Goal: Share content: Share content

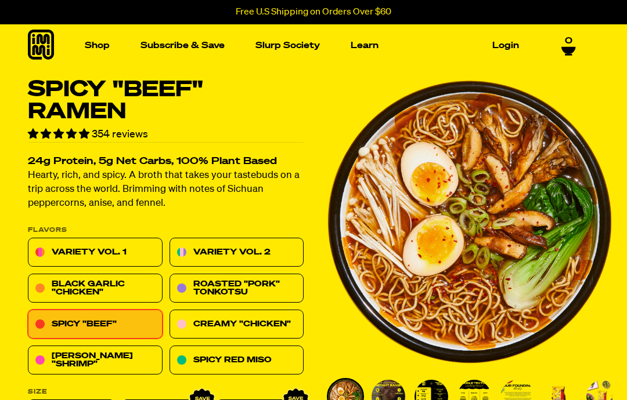
click at [82, 143] on img "Main navigation" at bounding box center [80, 147] width 117 height 117
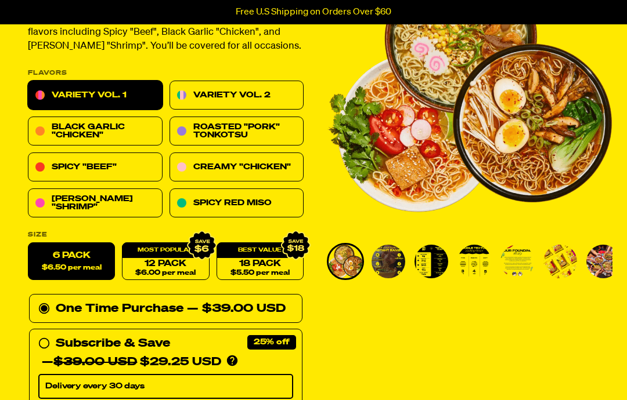
scroll to position [135, 0]
click at [392, 255] on img "Go to slide 2" at bounding box center [388, 262] width 34 height 34
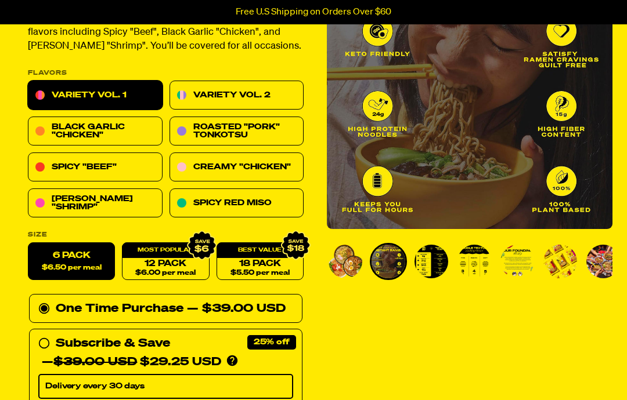
click at [429, 252] on img "Go to slide 3" at bounding box center [431, 262] width 34 height 34
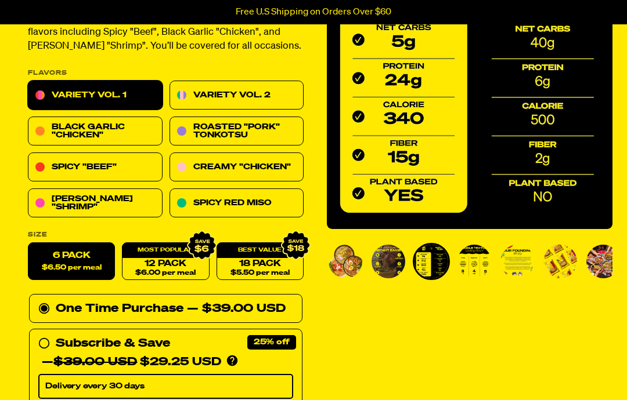
click at [475, 256] on img "Go to slide 4" at bounding box center [474, 262] width 34 height 34
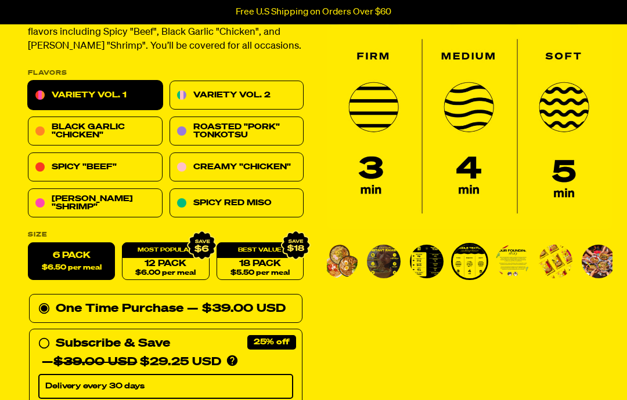
click at [512, 258] on img "Go to slide 5" at bounding box center [512, 262] width 34 height 34
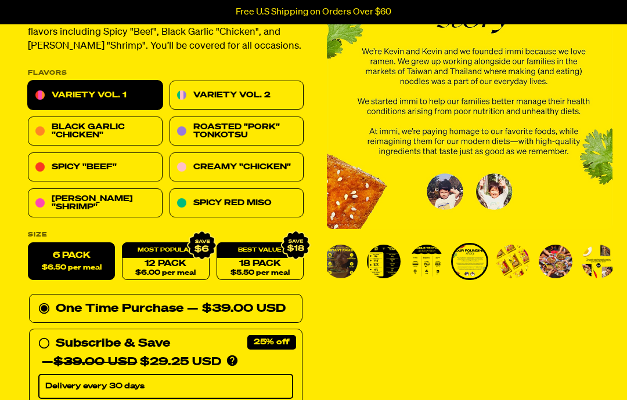
click at [515, 263] on img "Go to slide 6" at bounding box center [512, 262] width 34 height 34
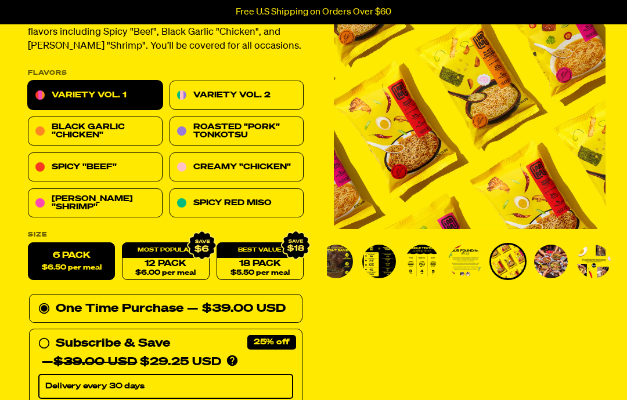
click at [552, 257] on img "Go to slide 7" at bounding box center [551, 262] width 34 height 34
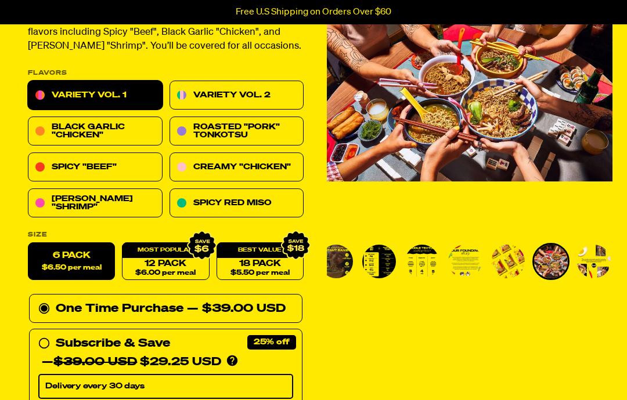
click at [589, 253] on img "Go to slide 8" at bounding box center [594, 262] width 34 height 34
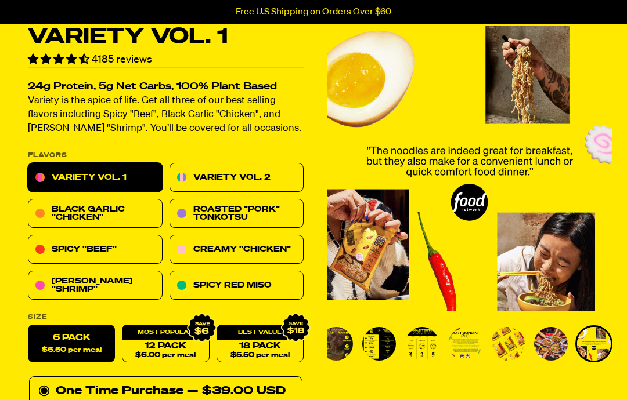
scroll to position [66, 0]
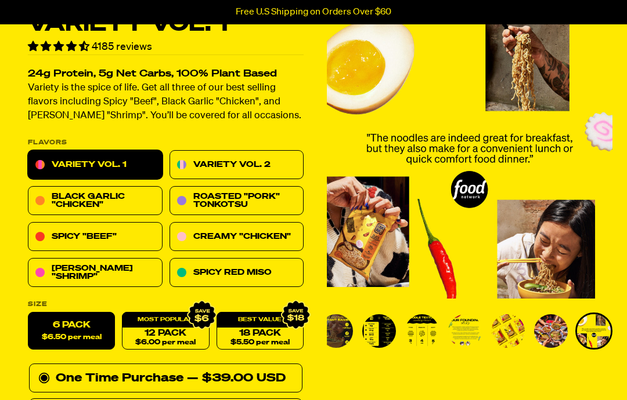
click at [255, 200] on link "Roasted "Pork" Tonkotsu" at bounding box center [236, 201] width 135 height 29
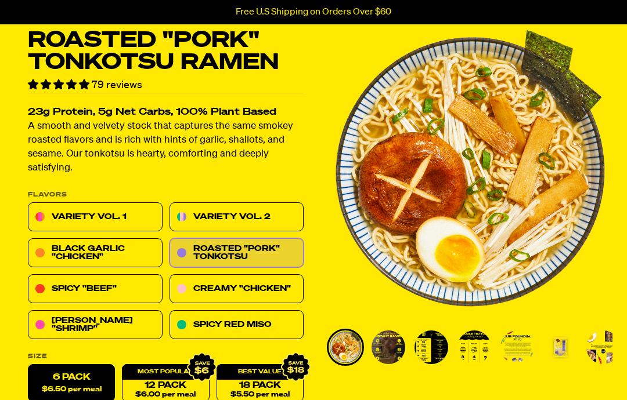
scroll to position [49, 0]
click at [248, 285] on link "Creamy "Chicken"" at bounding box center [236, 289] width 135 height 29
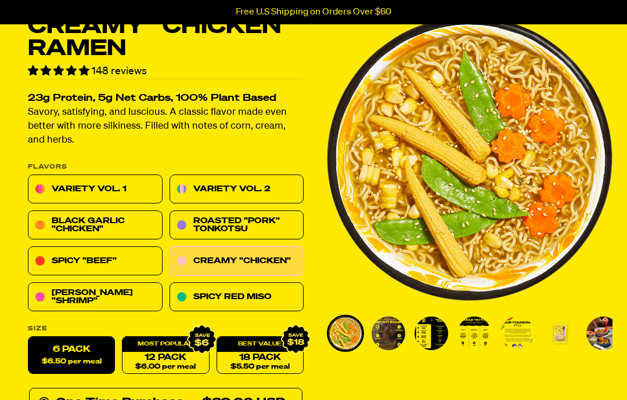
scroll to position [48, 0]
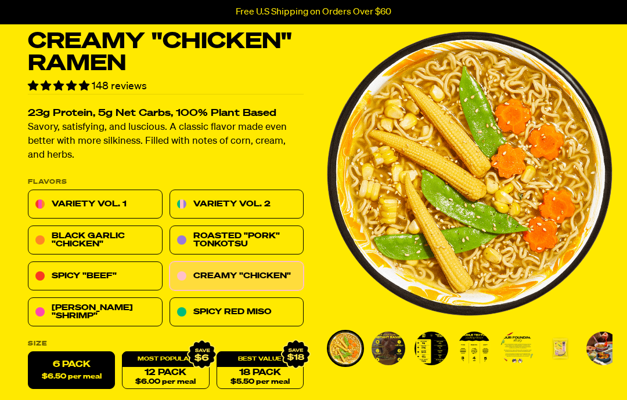
click at [260, 310] on link "Spicy Red Miso" at bounding box center [236, 312] width 135 height 29
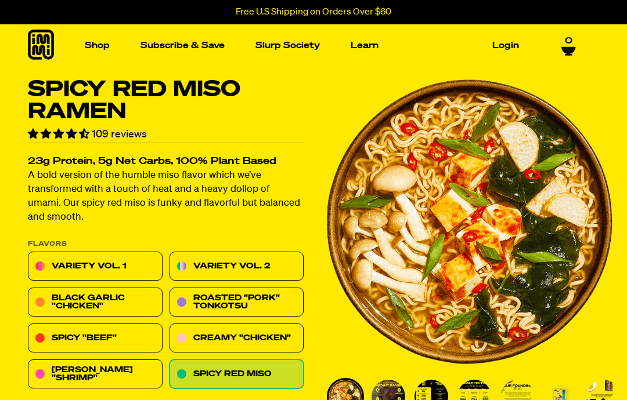
click at [422, 157] on img "Main navigation" at bounding box center [414, 171] width 164 height 164
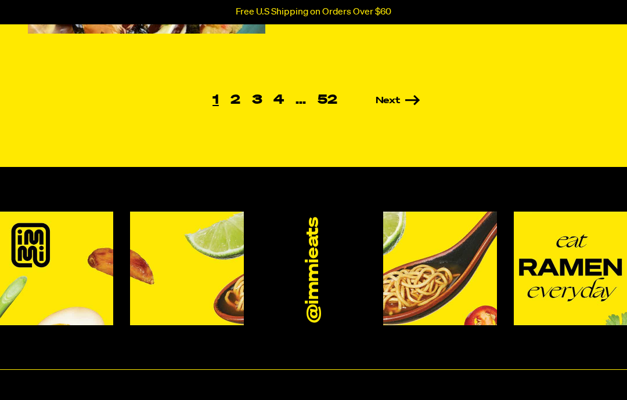
scroll to position [1036, 0]
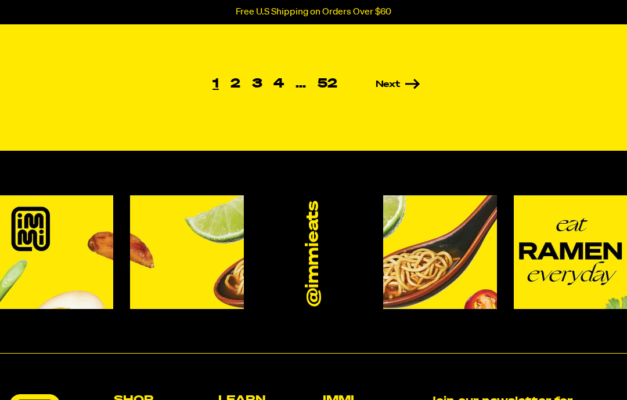
click at [386, 86] on link "Next" at bounding box center [381, 84] width 77 height 9
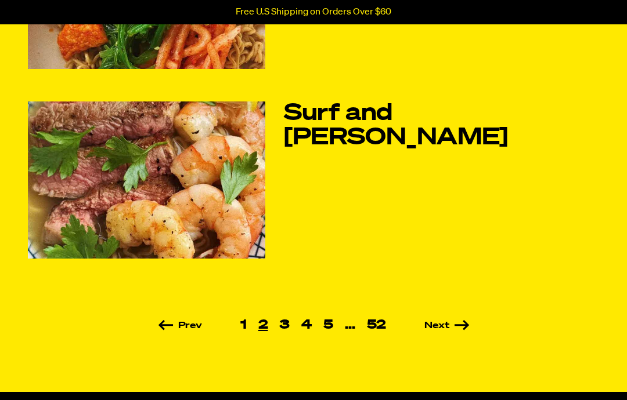
scroll to position [795, 0]
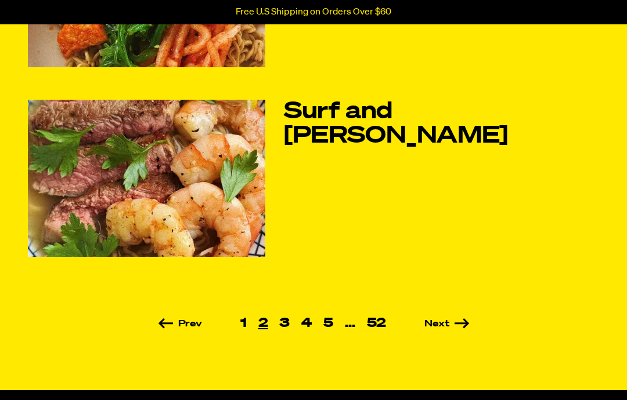
click at [438, 325] on link "Next" at bounding box center [430, 324] width 77 height 9
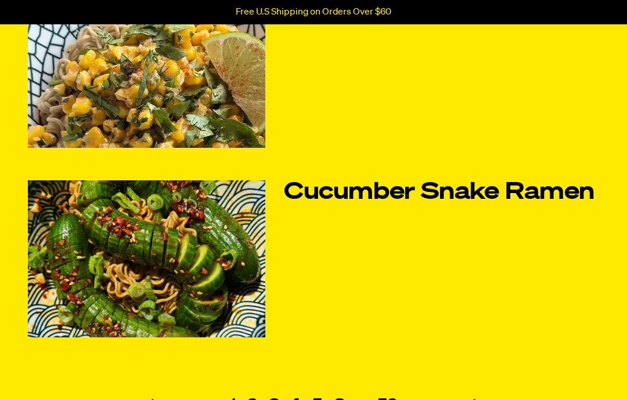
scroll to position [716, 0]
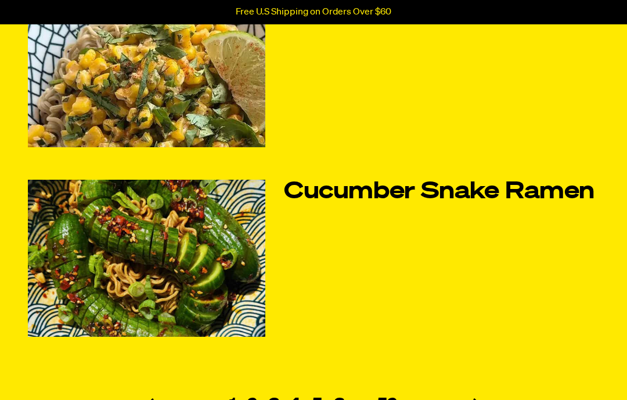
click at [453, 400] on link "Next" at bounding box center [441, 404] width 77 height 9
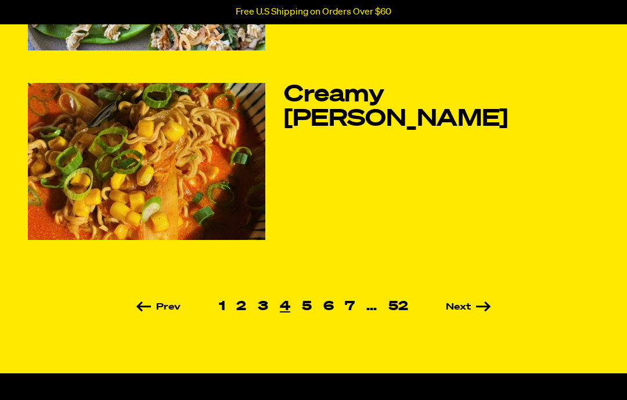
scroll to position [819, 0]
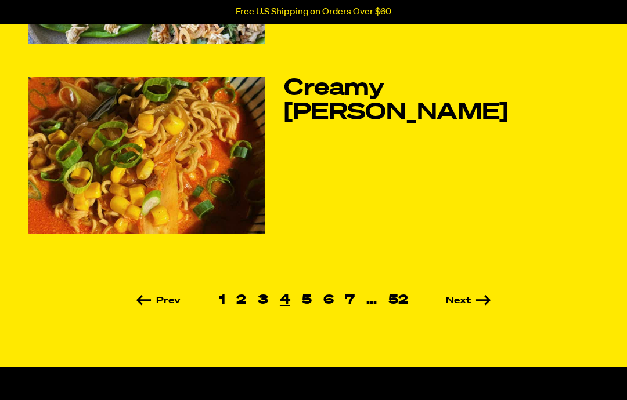
click at [457, 298] on link "Next" at bounding box center [451, 300] width 77 height 9
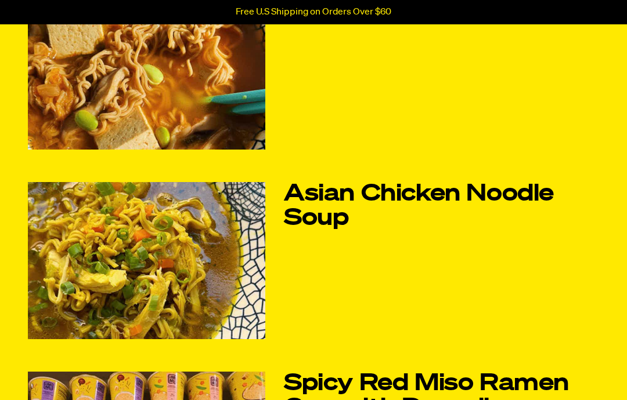
scroll to position [334, 0]
click at [152, 265] on img at bounding box center [146, 260] width 237 height 157
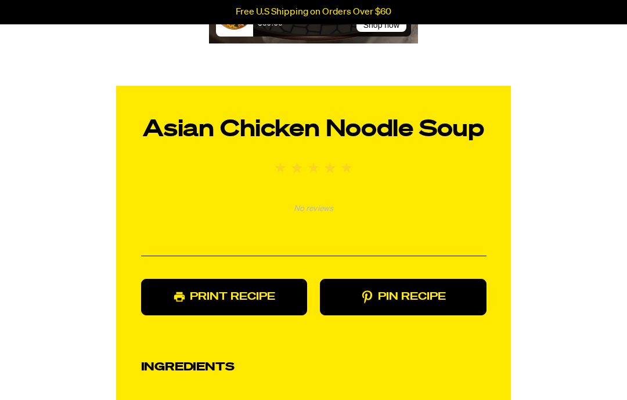
scroll to position [877, 0]
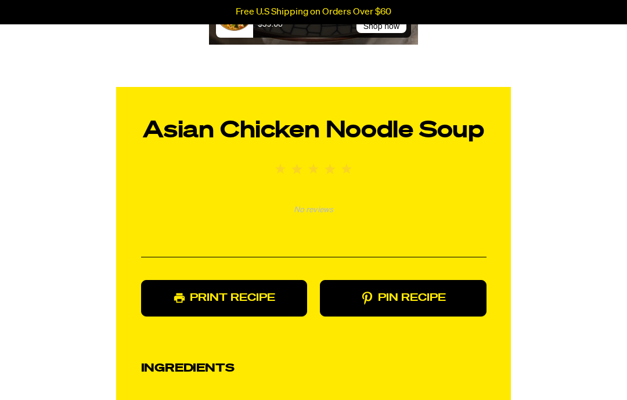
click at [408, 295] on link "Pin Recipe" at bounding box center [403, 299] width 166 height 37
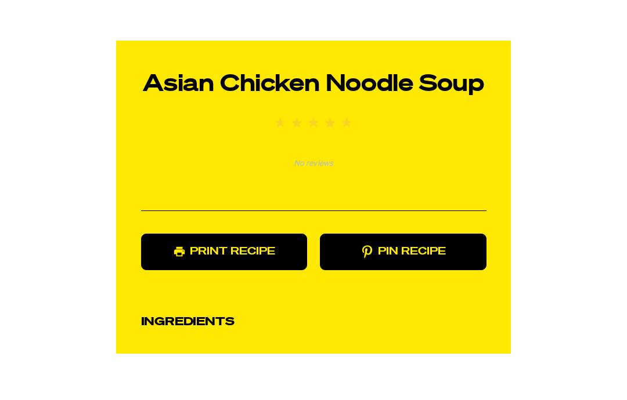
click at [408, 280] on link "Pin Recipe" at bounding box center [403, 298] width 166 height 37
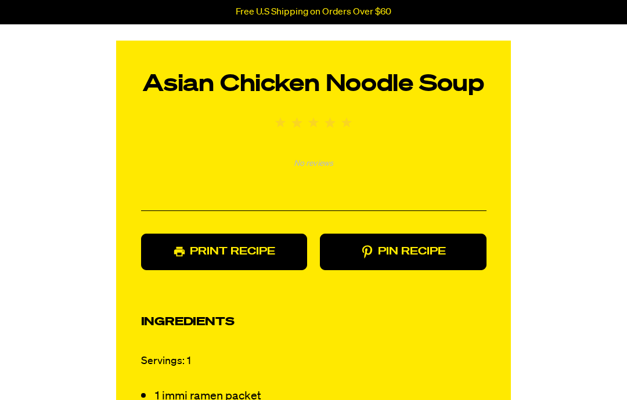
click at [399, 249] on link "Pin Recipe" at bounding box center [403, 252] width 166 height 37
click at [400, 253] on link "Pin Recipe" at bounding box center [403, 252] width 166 height 37
